Goal: Task Accomplishment & Management: Manage account settings

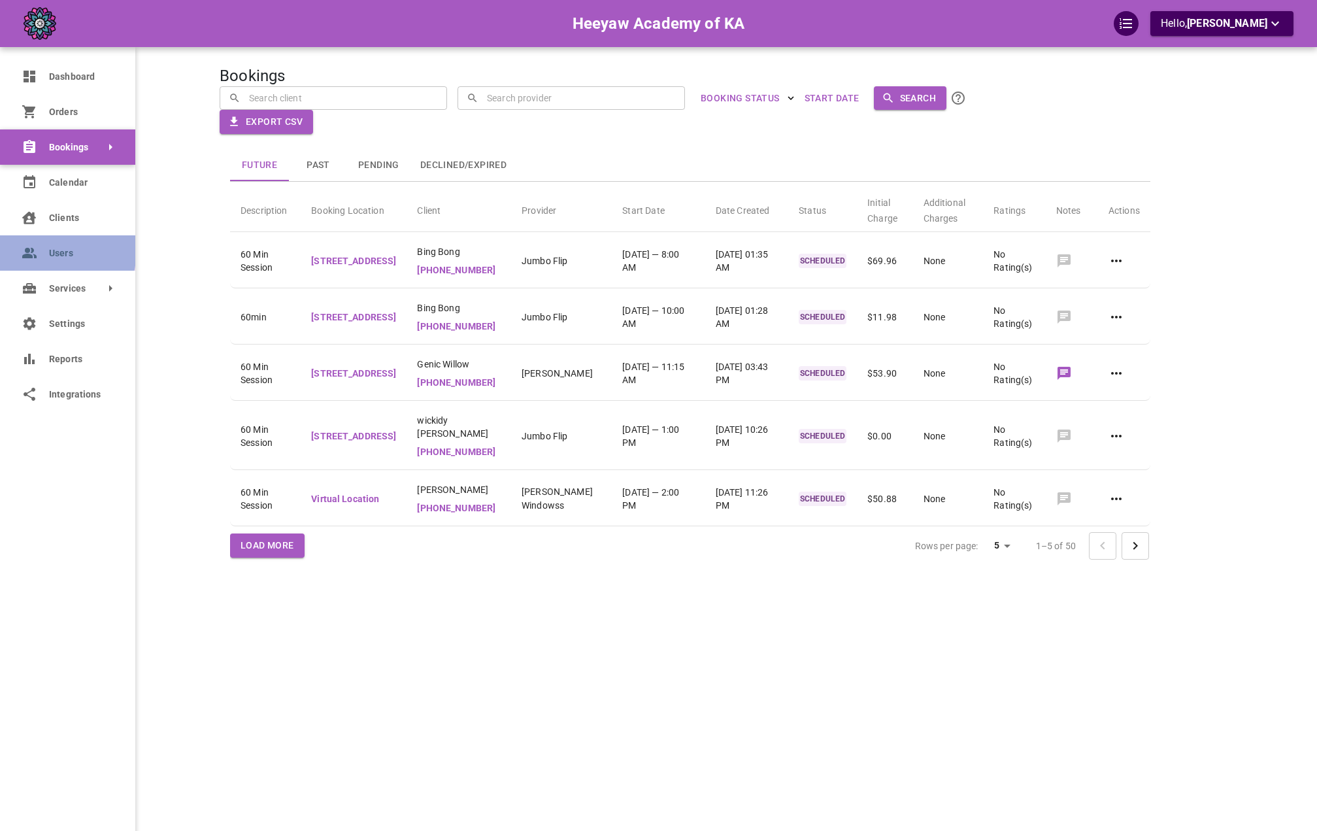
click at [27, 248] on circle at bounding box center [27, 250] width 5 height 5
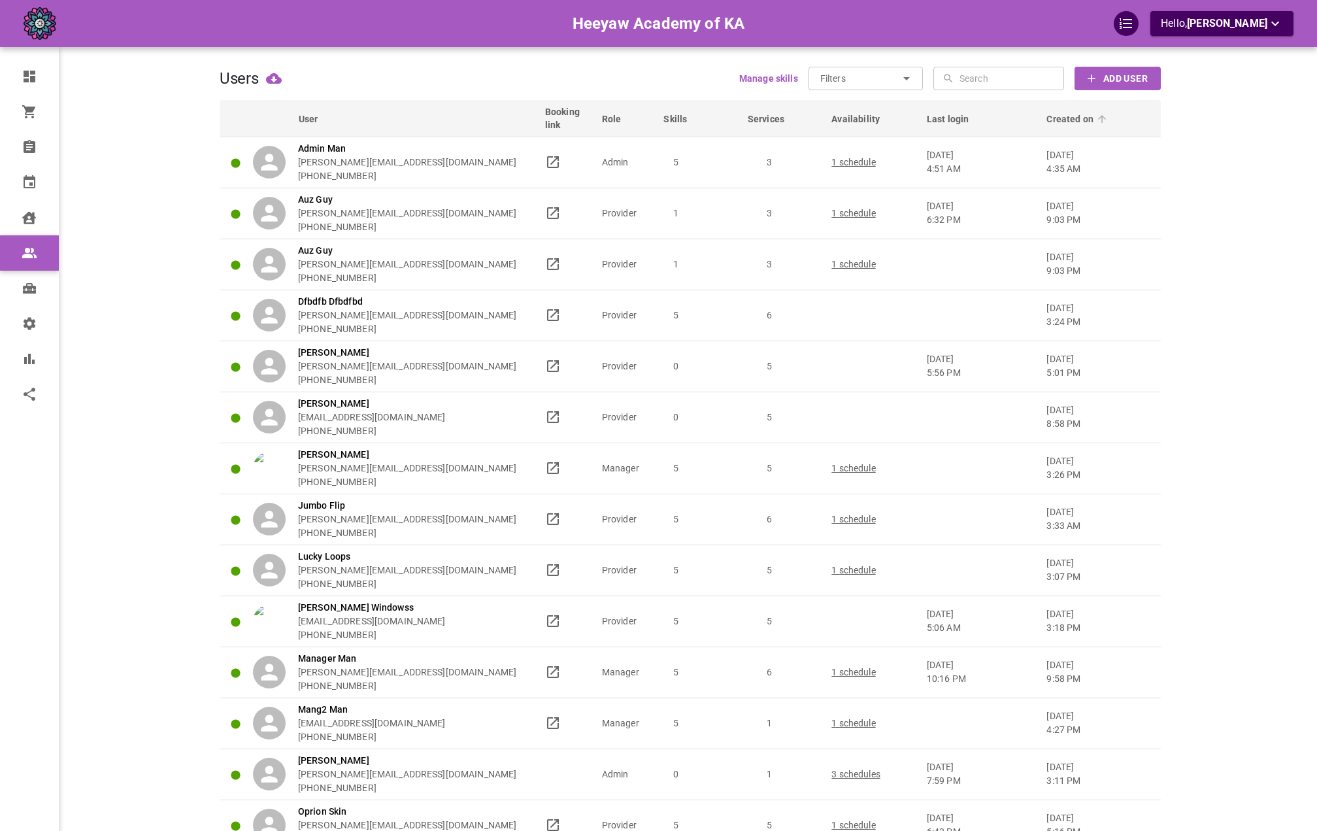
click at [1097, 113] on icon at bounding box center [1102, 119] width 12 height 12
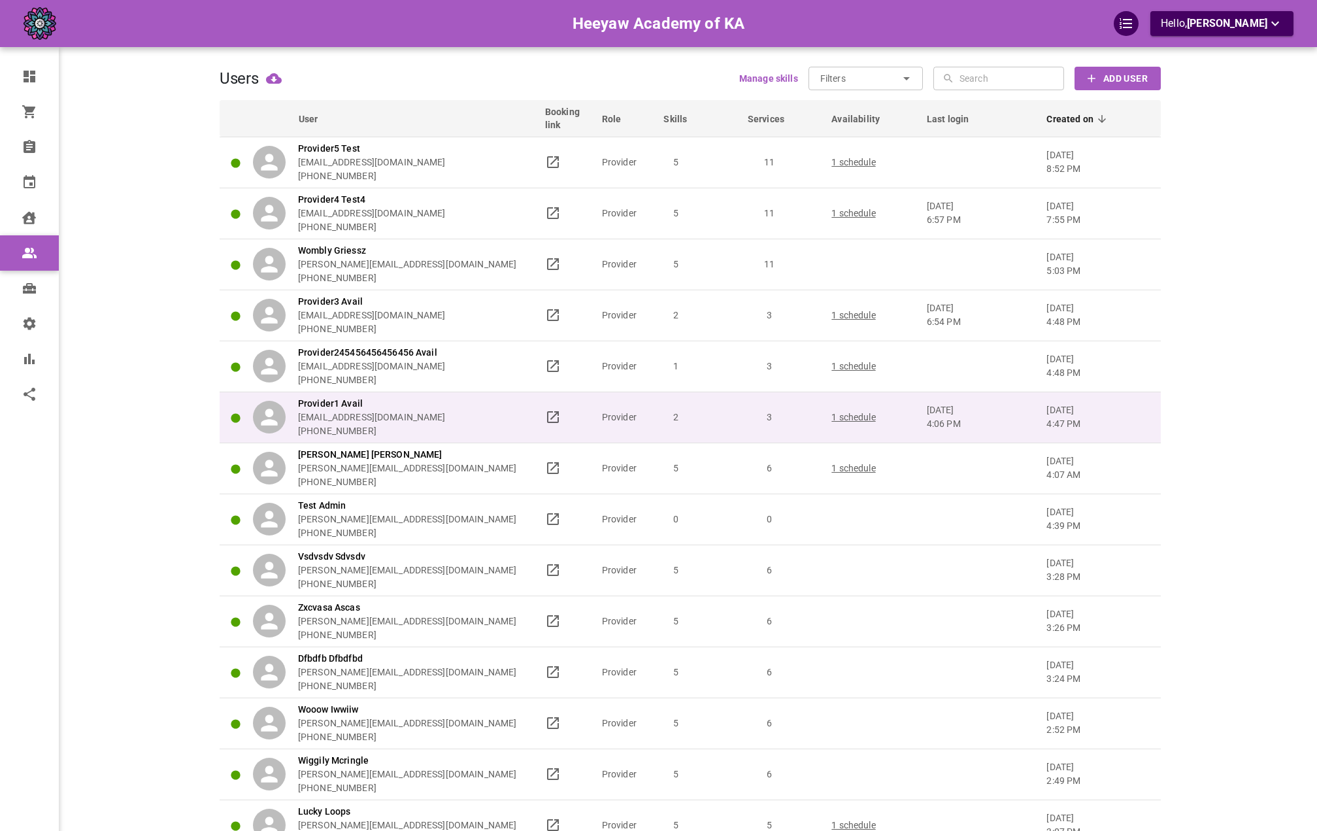
click at [838, 414] on p "1 schedule" at bounding box center [872, 417] width 83 height 14
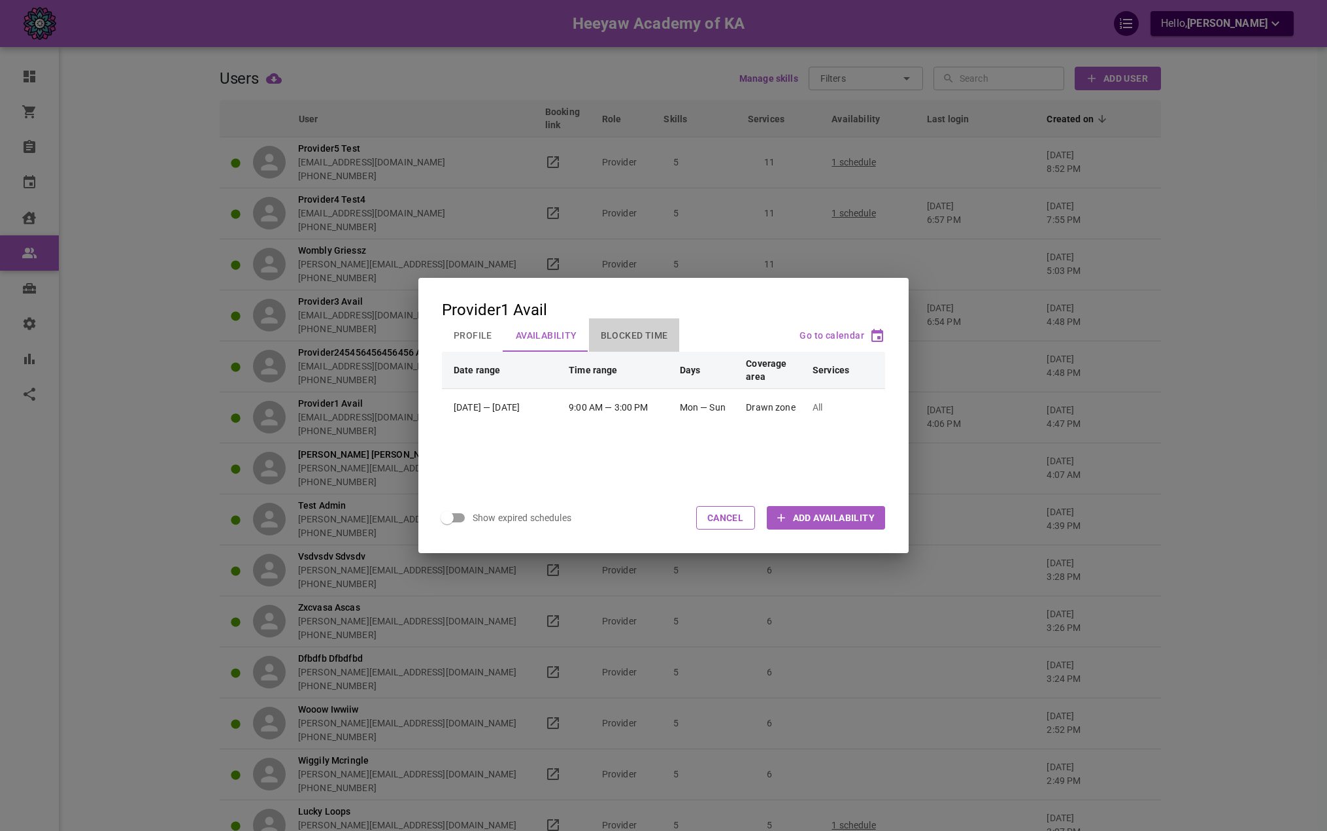
click at [624, 337] on button "Blocked Time" at bounding box center [634, 335] width 91 height 34
click at [569, 342] on button "Availability" at bounding box center [546, 335] width 85 height 34
click at [479, 333] on button "Profile" at bounding box center [473, 335] width 62 height 34
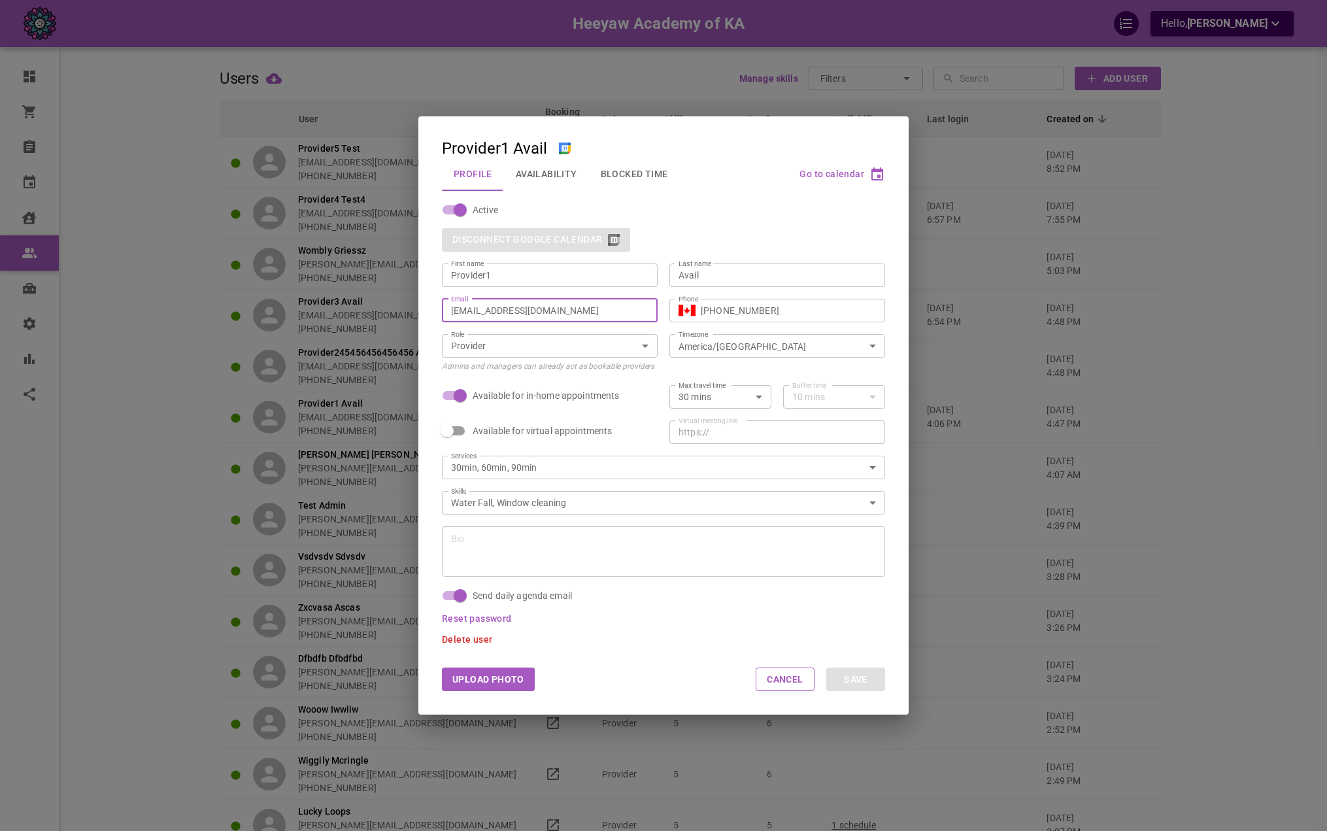
click at [541, 310] on input "[EMAIL_ADDRESS][DOMAIN_NAME]" at bounding box center [549, 310] width 197 height 13
click at [1025, 351] on div "Provider1 Avail Profile Availability Blocked Time Go to calendar Active Disconn…" at bounding box center [663, 415] width 1327 height 831
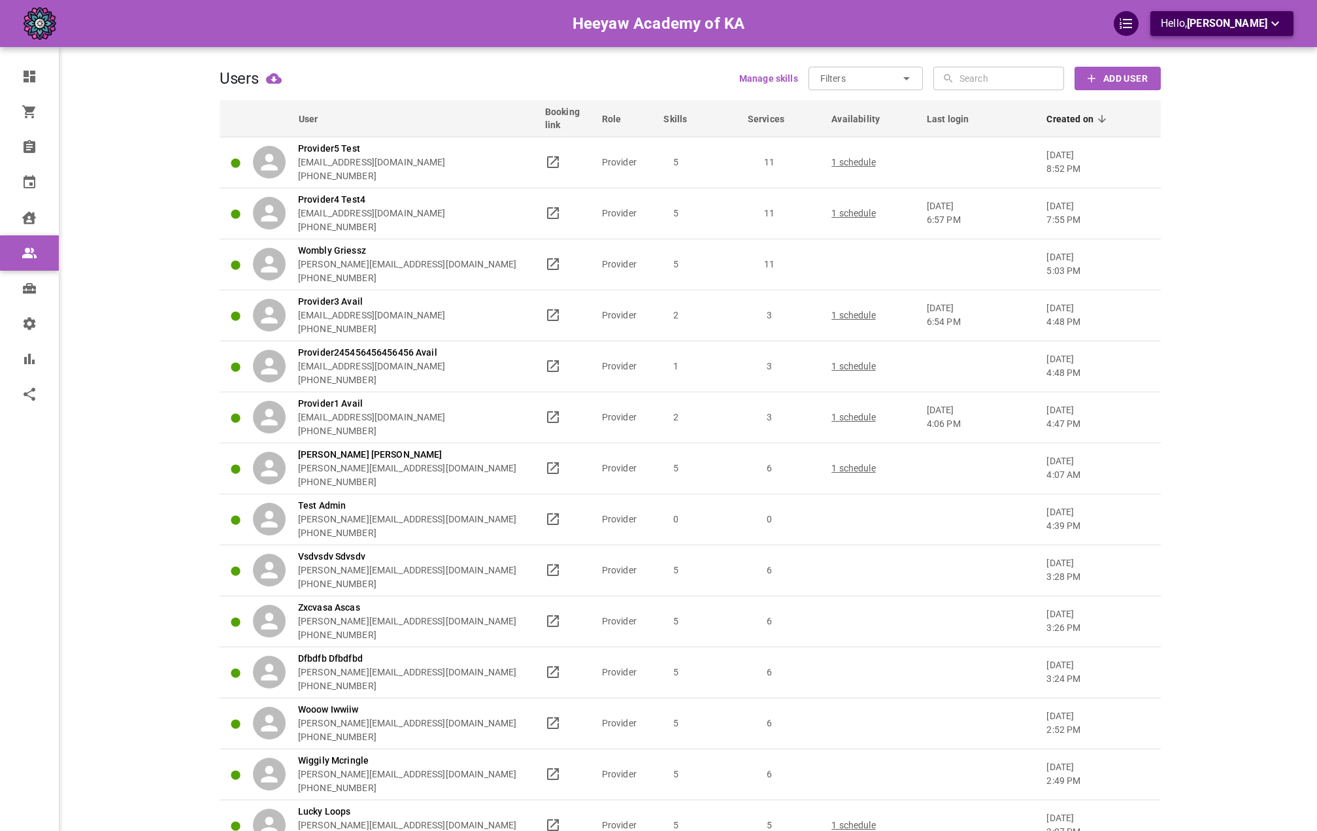
click at [1225, 34] on button "Hello, Omar Tahir" at bounding box center [1221, 23] width 143 height 25
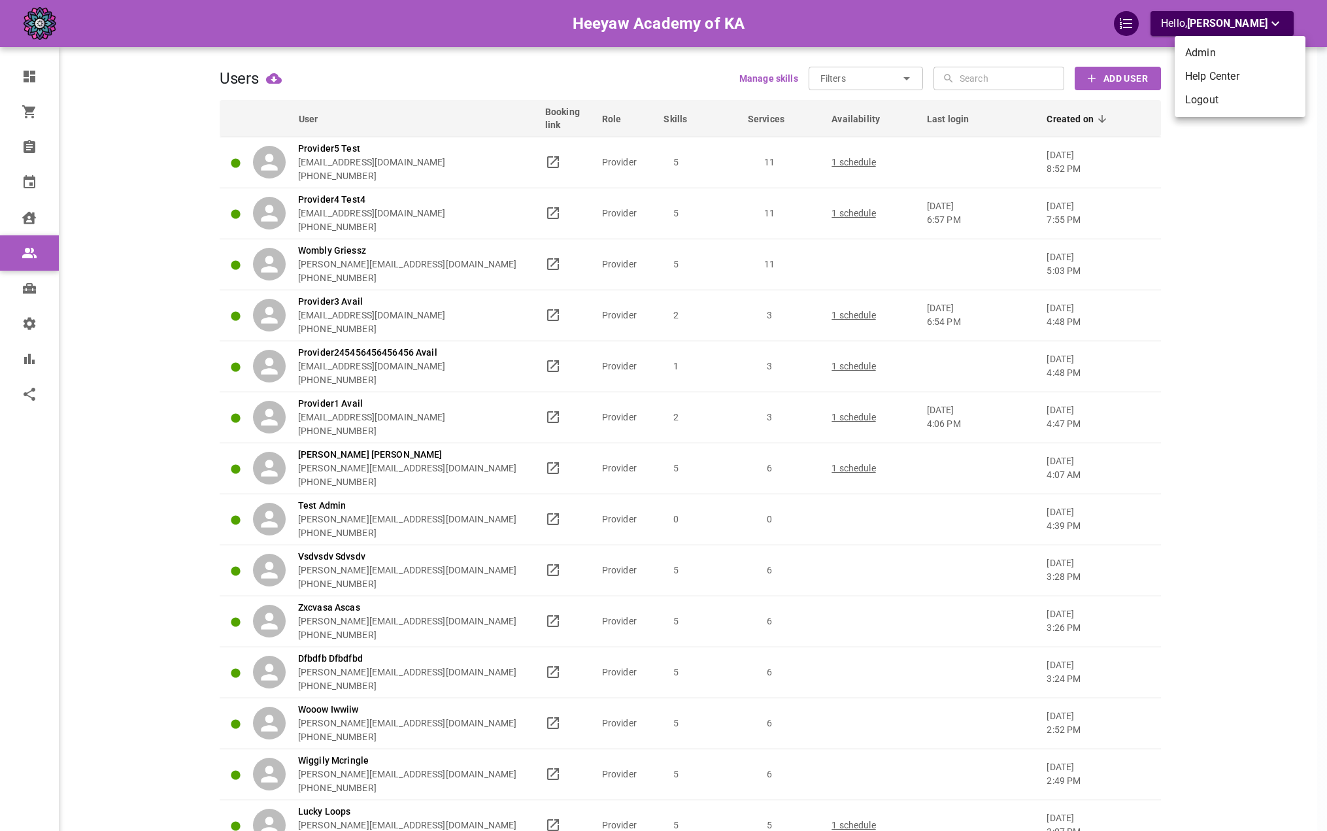
click at [1227, 93] on li "Logout" at bounding box center [1239, 100] width 131 height 24
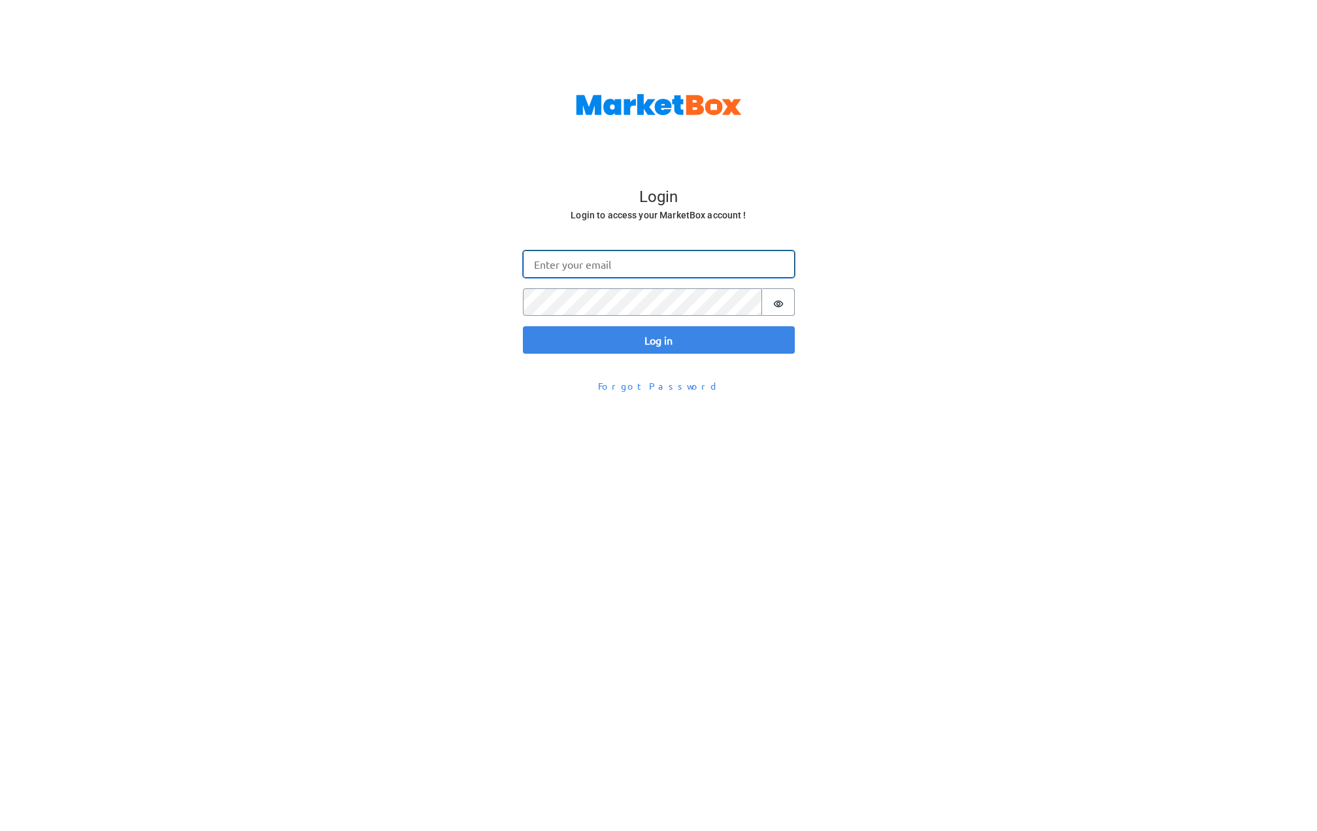
click at [604, 271] on input "Email" at bounding box center [659, 263] width 272 height 27
paste input "[EMAIL_ADDRESS][DOMAIN_NAME]"
type input "[EMAIL_ADDRESS][DOMAIN_NAME]"
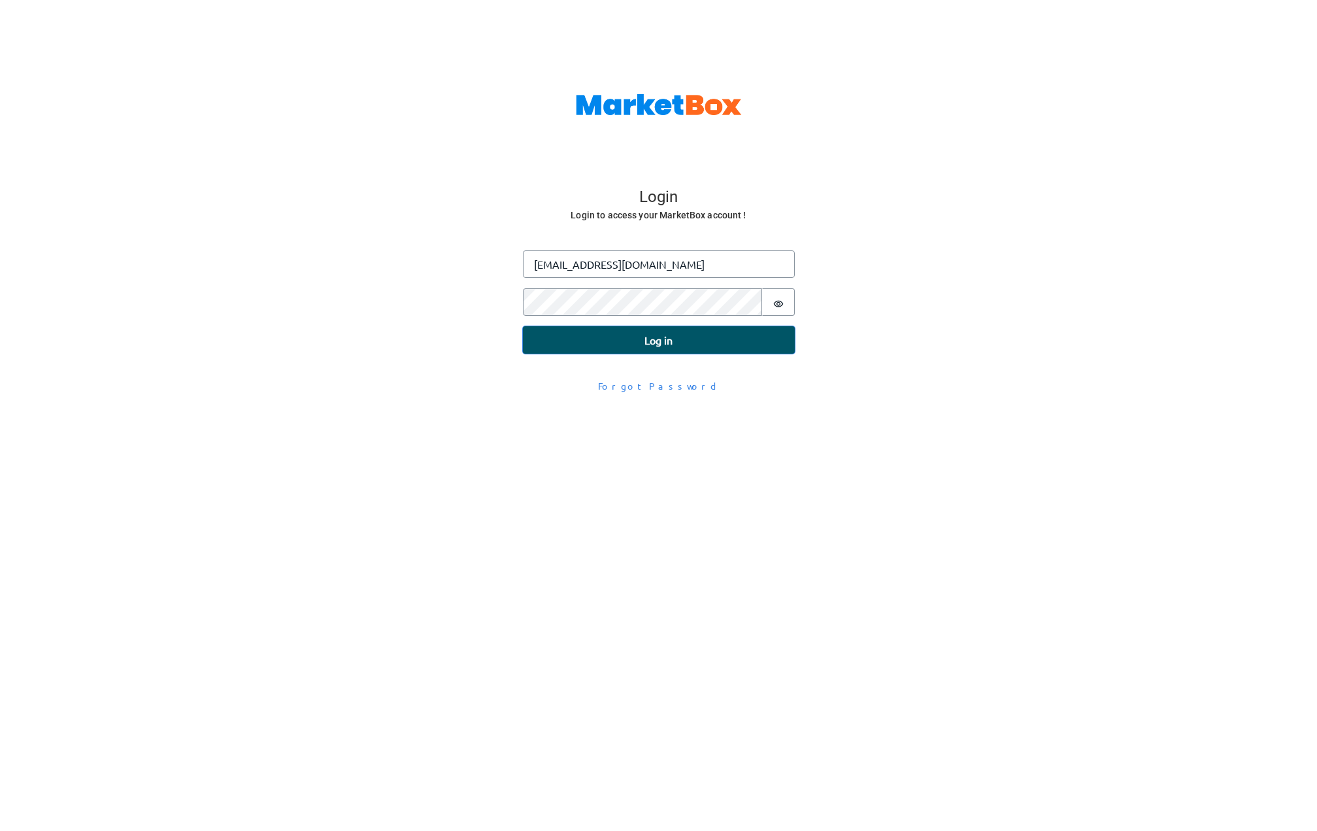
click at [619, 333] on button "Log in" at bounding box center [659, 339] width 272 height 27
